Goal: Information Seeking & Learning: Learn about a topic

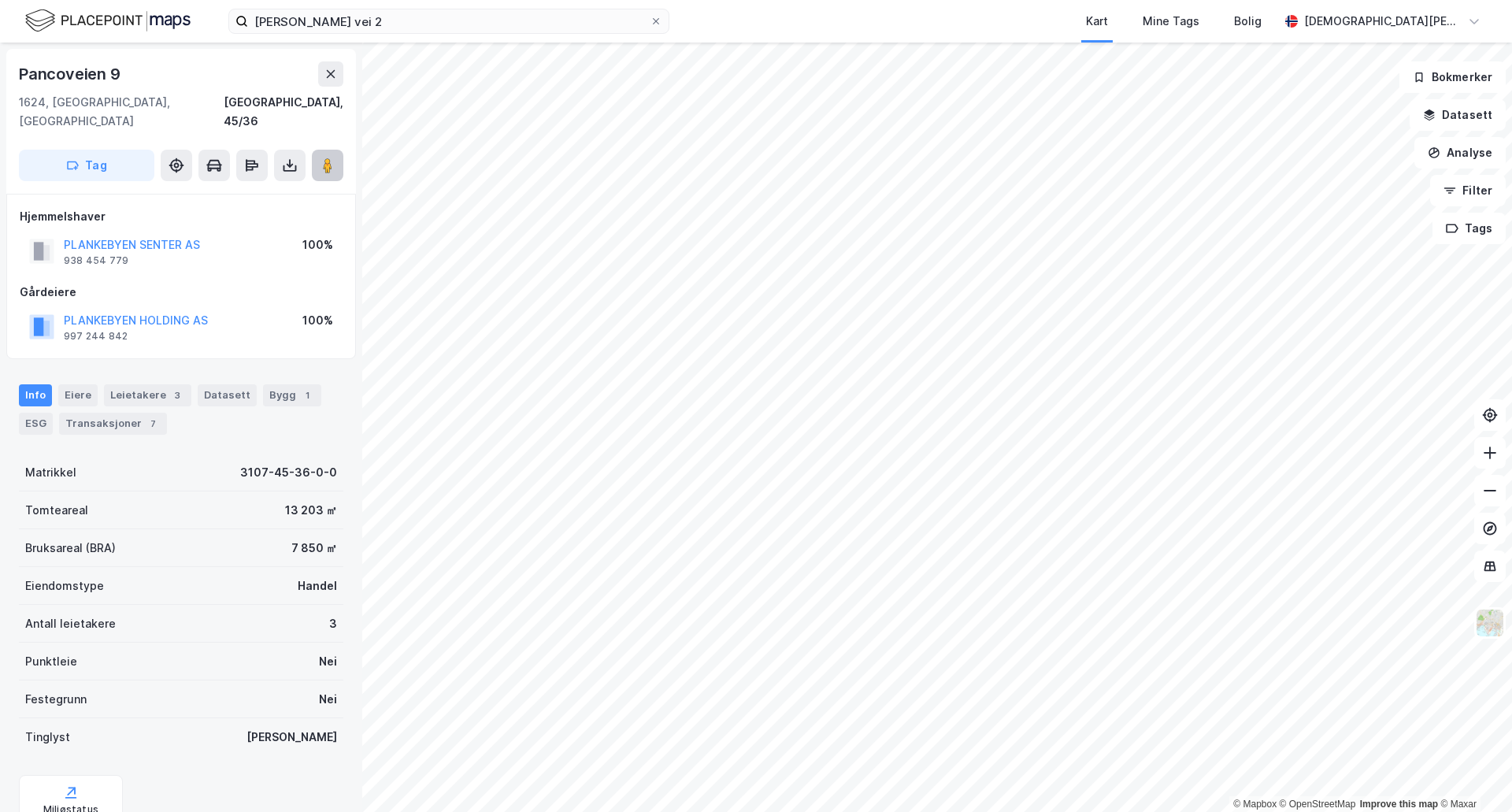
click at [340, 150] on button at bounding box center [327, 165] width 32 height 32
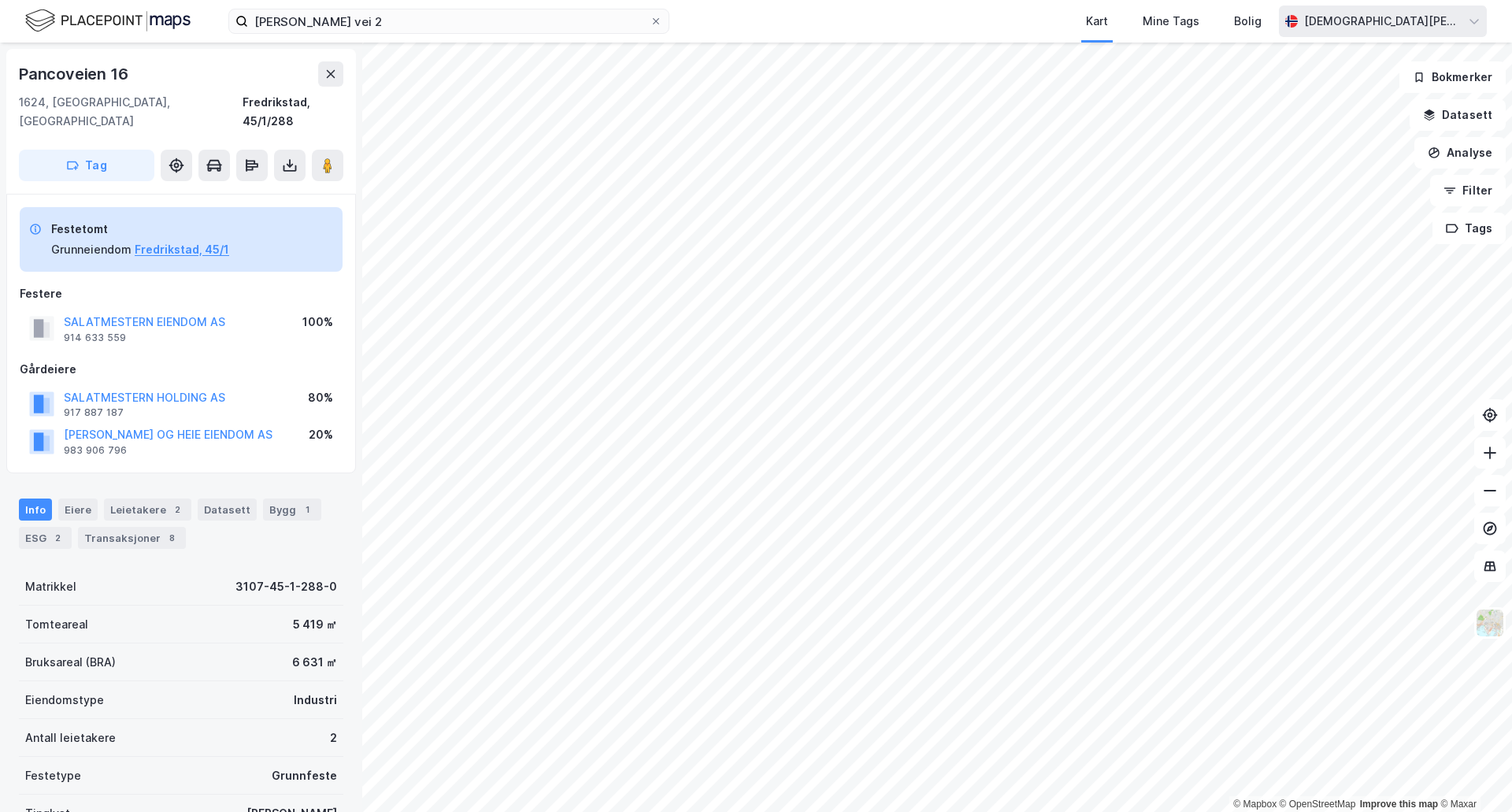
scroll to position [1, 0]
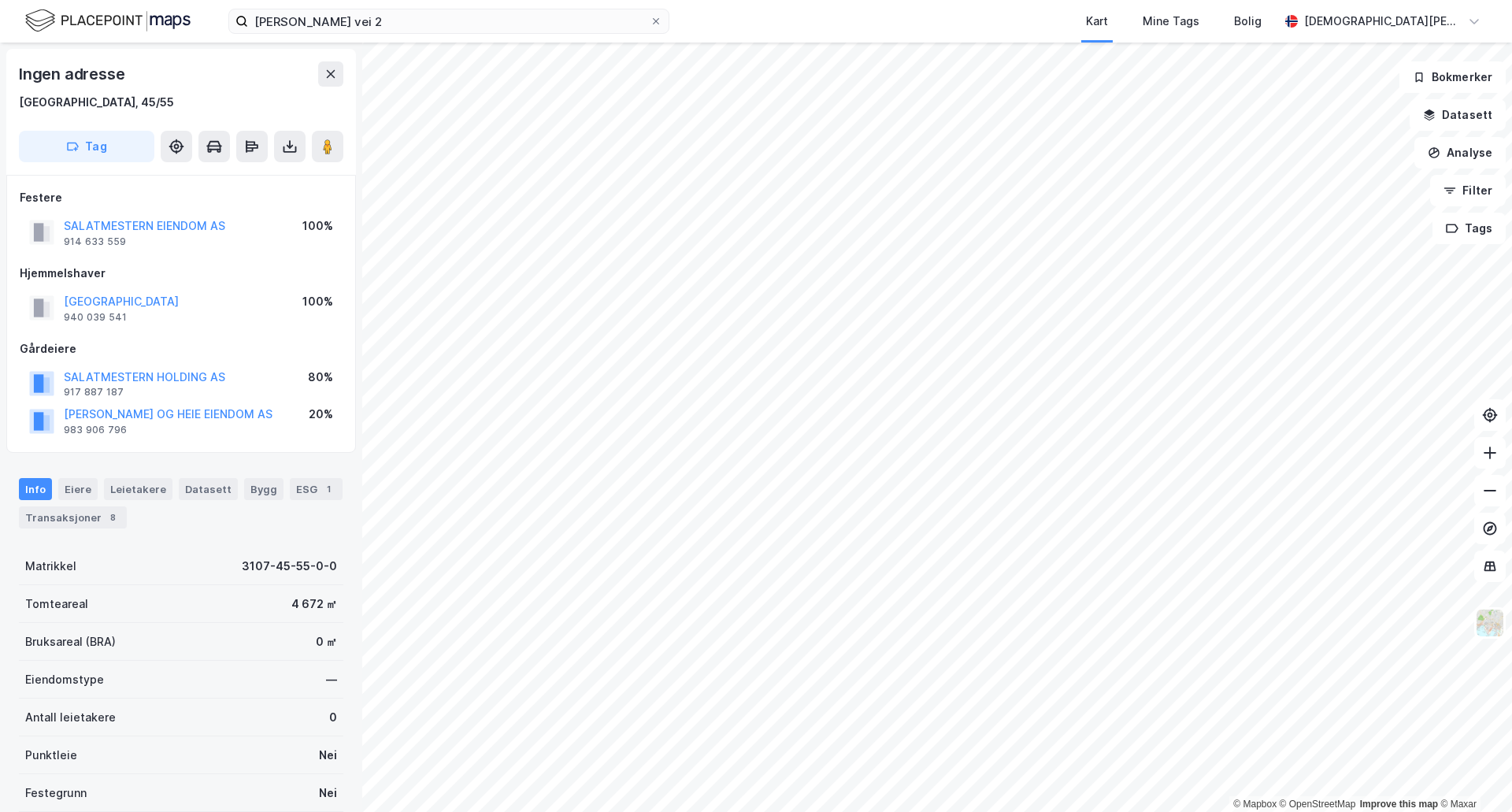
scroll to position [1, 0]
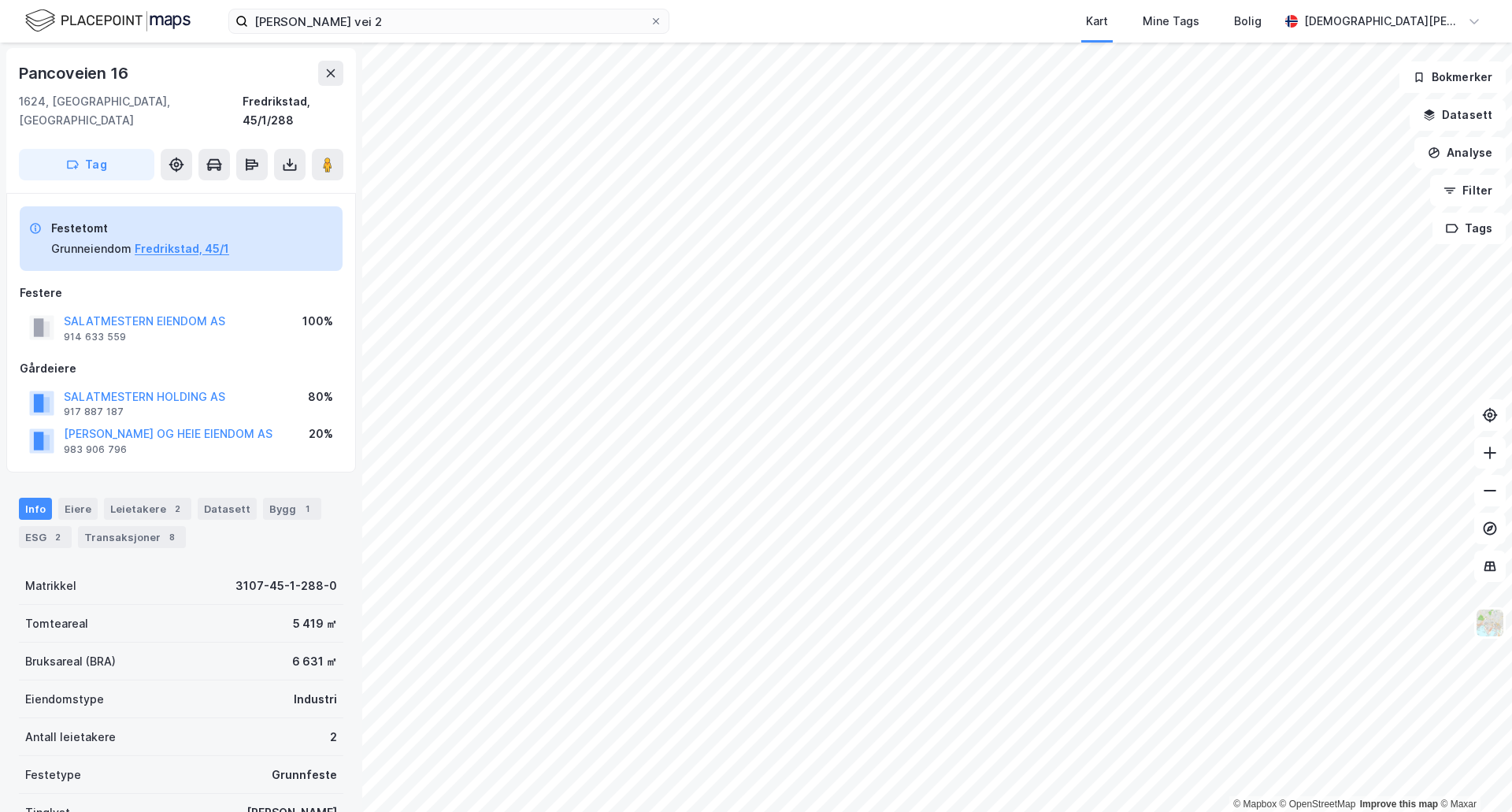
scroll to position [1, 0]
click at [130, 498] on div "Leietakere 2" at bounding box center [147, 509] width 87 height 22
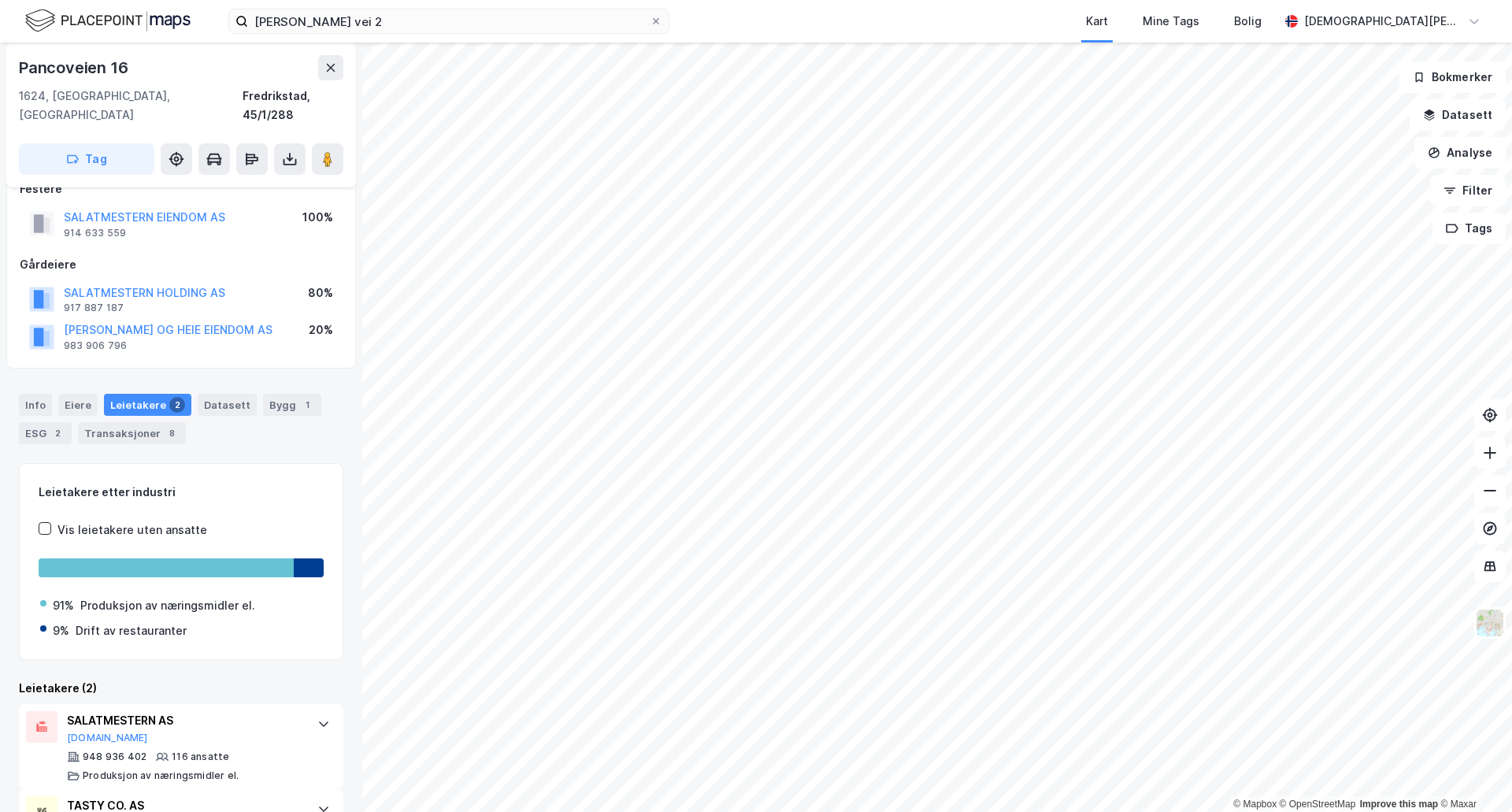
scroll to position [167, 0]
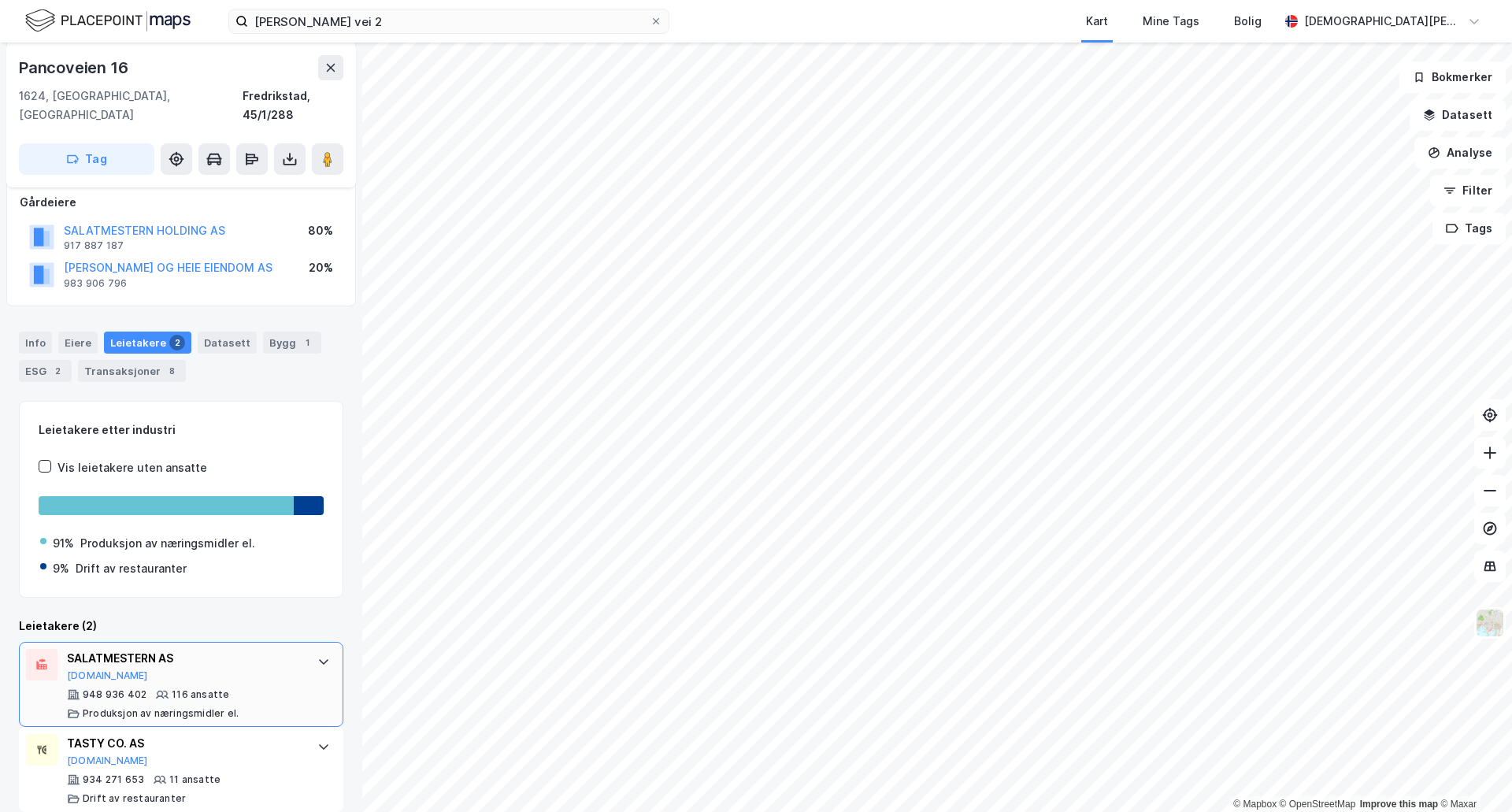
click at [282, 648] on div "SALATMESTERN AS" at bounding box center [184, 658] width 234 height 19
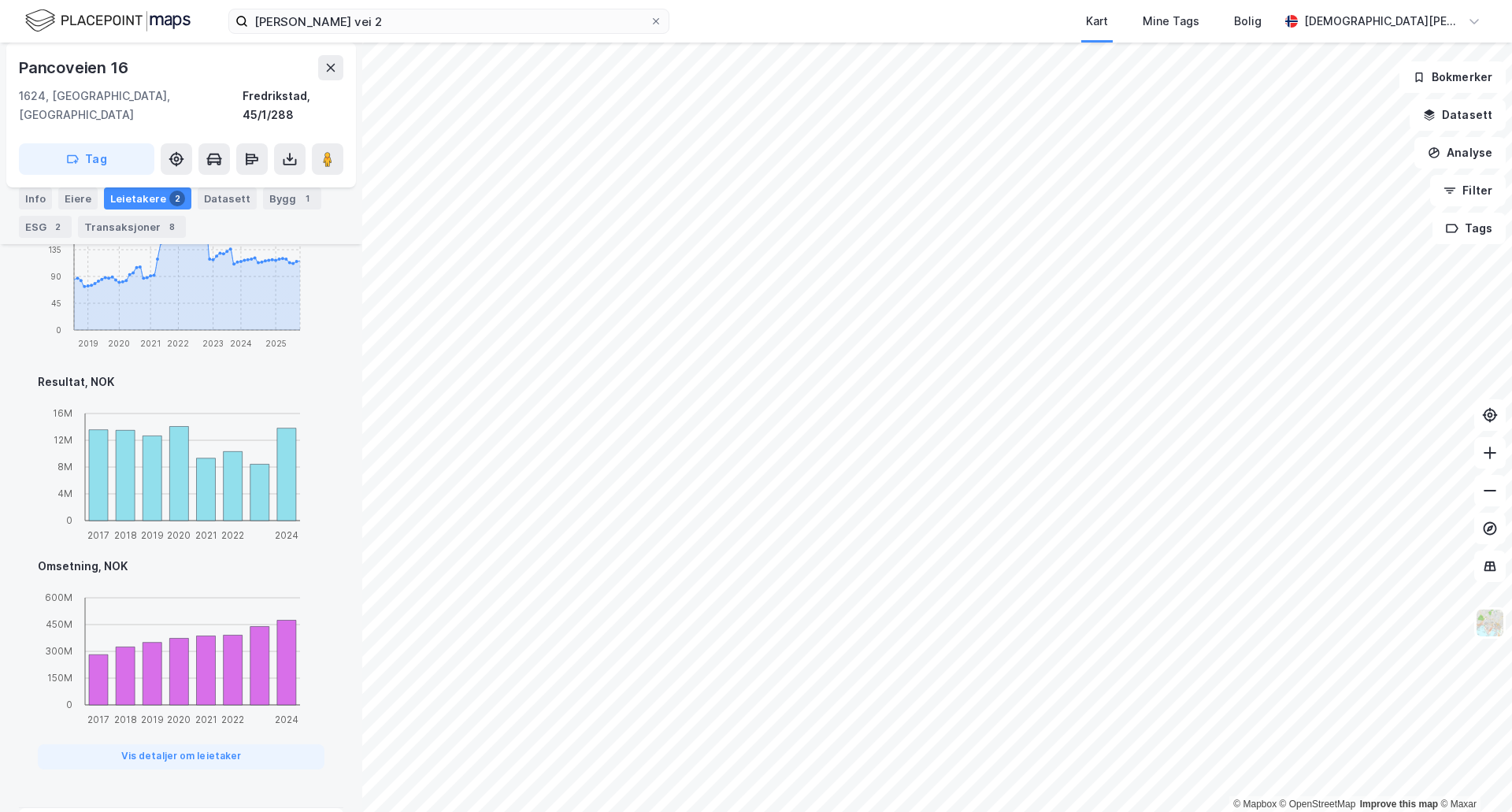
scroll to position [1007, 0]
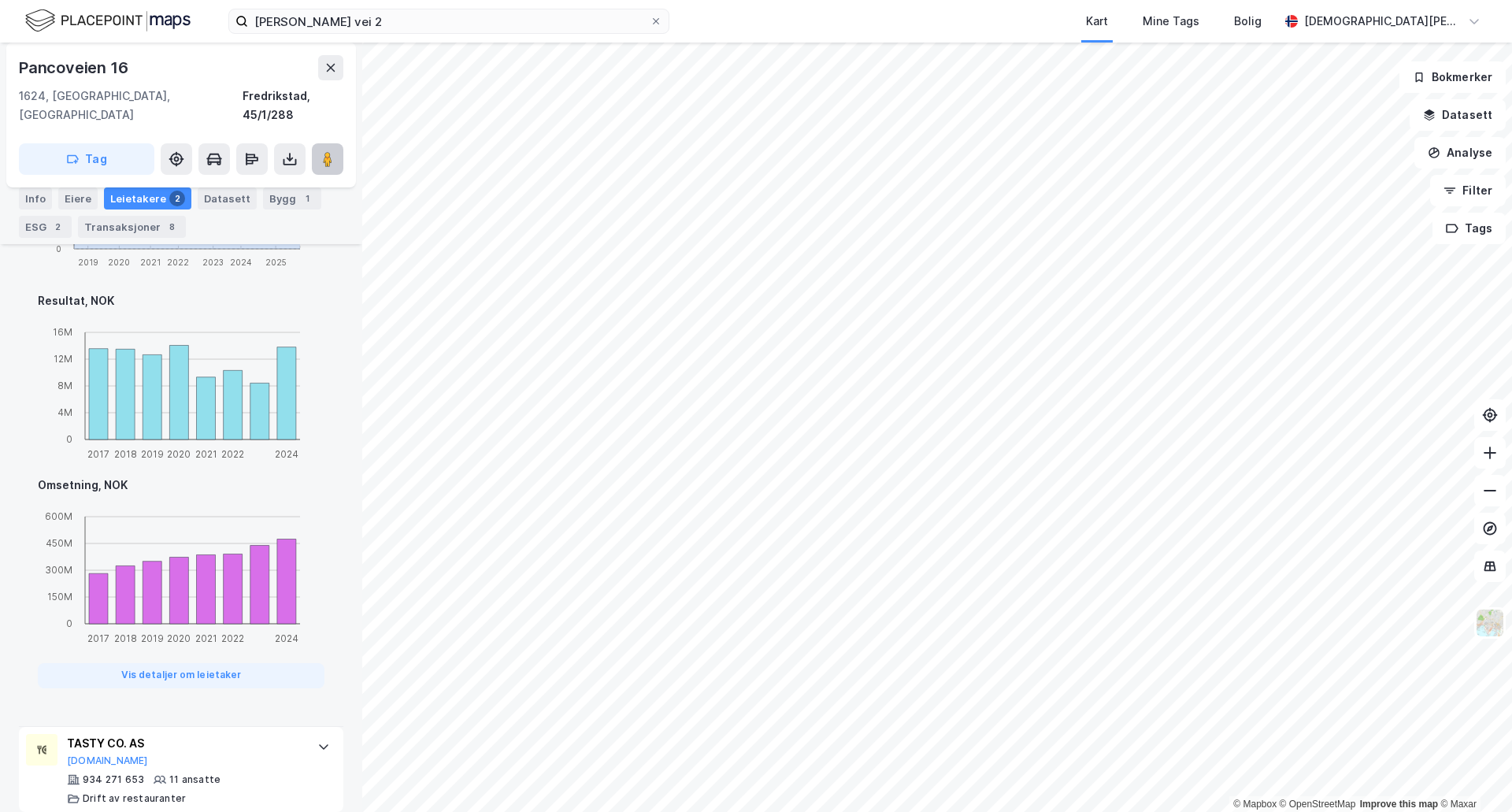
click at [326, 152] on image at bounding box center [327, 159] width 9 height 15
